Goal: Task Accomplishment & Management: Manage account settings

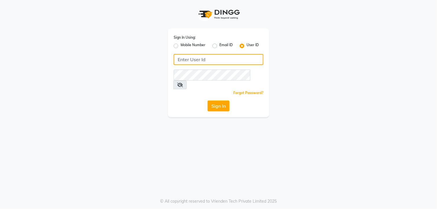
type input "chitra salon"
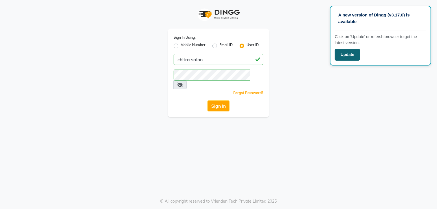
click at [345, 54] on button "Update" at bounding box center [347, 55] width 25 height 12
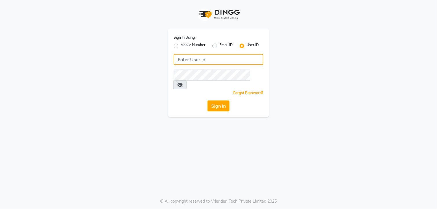
type input "chitra salon"
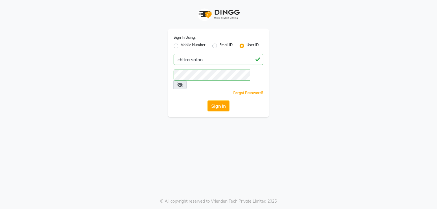
click at [300, 82] on div "Sign In Using: Mobile Number Email ID User ID chitra salon Remember me Forgot P…" at bounding box center [219, 58] width 330 height 117
click at [219, 101] on button "Sign In" at bounding box center [218, 106] width 22 height 11
